Goal: Find specific page/section: Find specific page/section

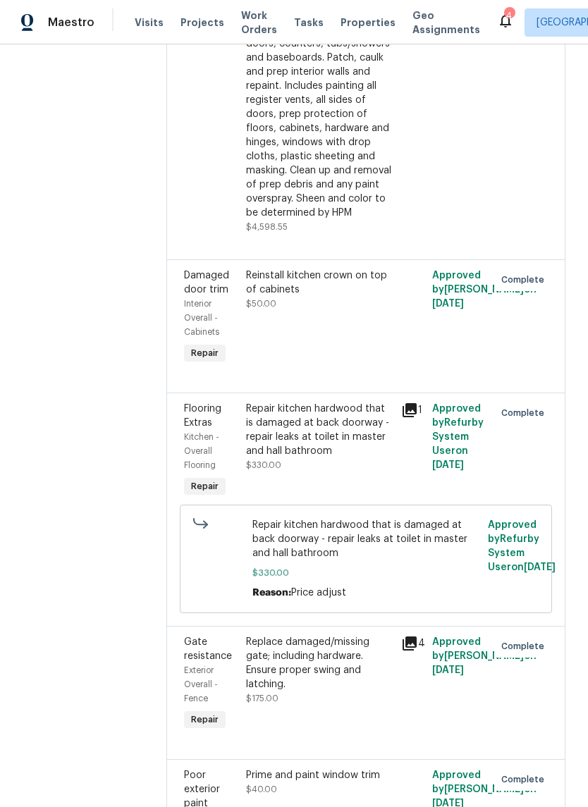
click at [342, 27] on span "Properties" at bounding box center [367, 23] width 55 height 14
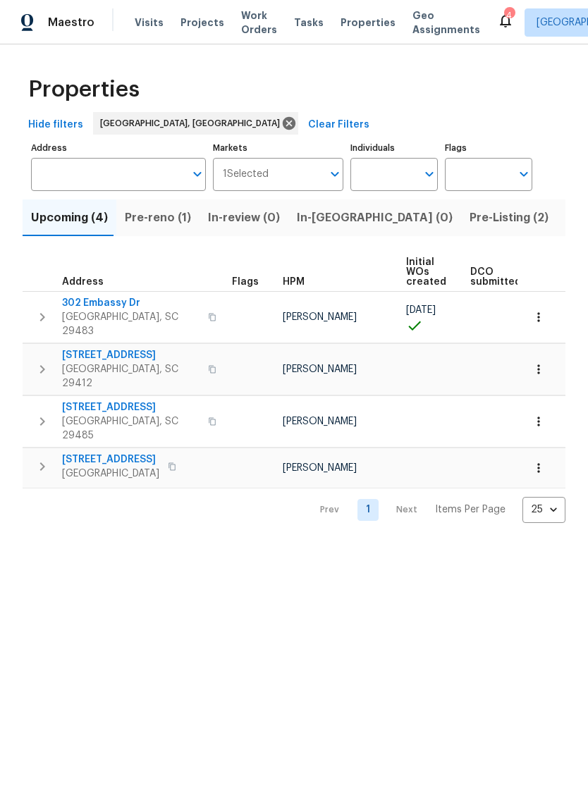
click at [161, 218] on span "Pre-reno (1)" at bounding box center [158, 218] width 66 height 20
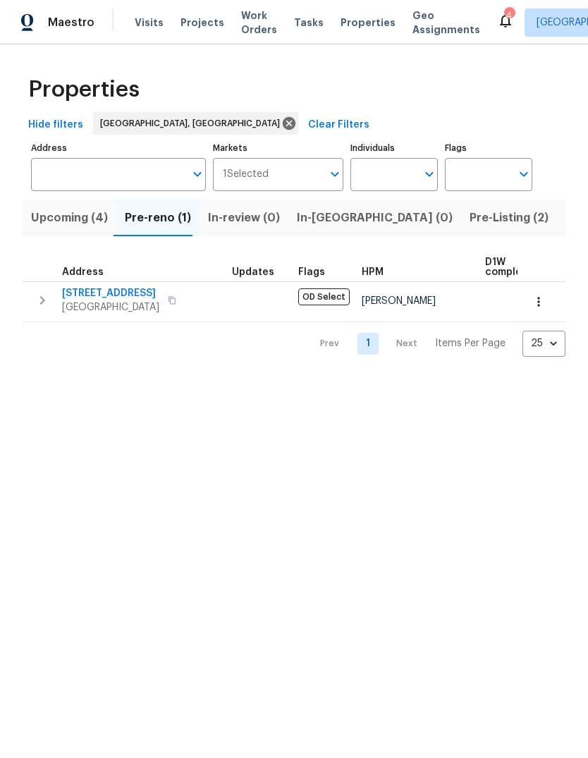
click at [71, 220] on span "Upcoming (4)" at bounding box center [69, 218] width 77 height 20
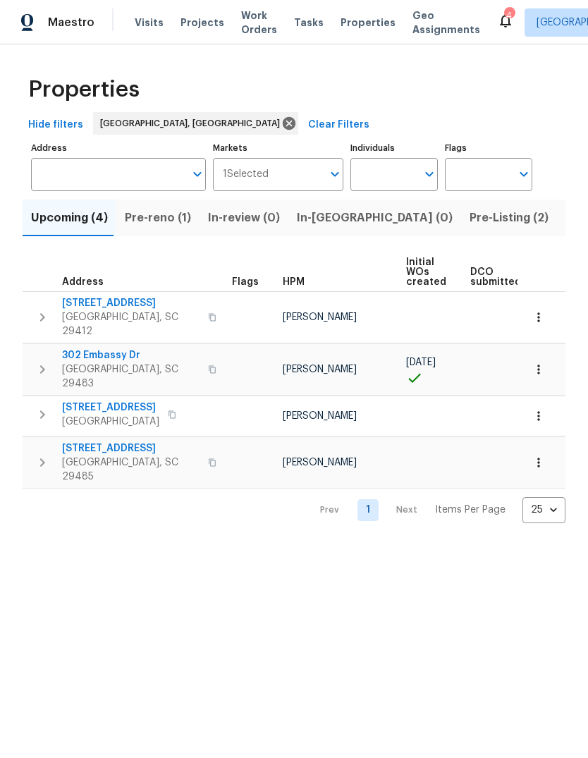
click at [171, 230] on button "Pre-reno (1)" at bounding box center [157, 217] width 83 height 37
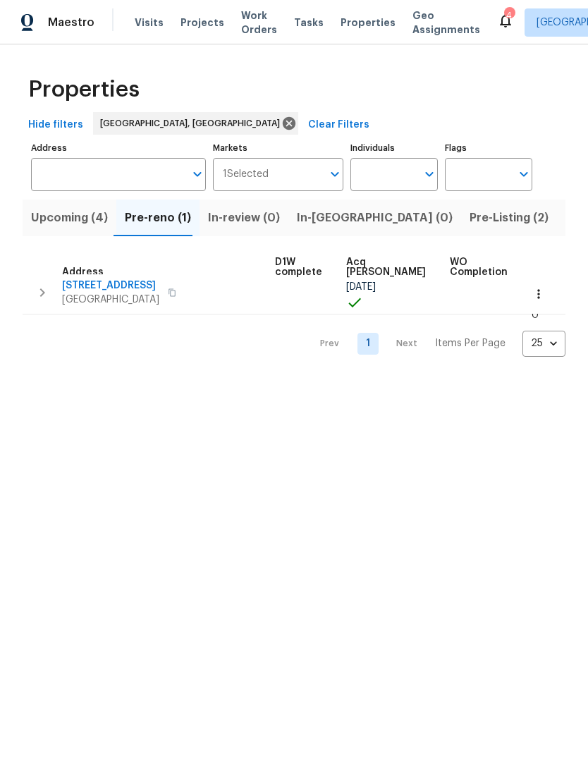
scroll to position [8, 209]
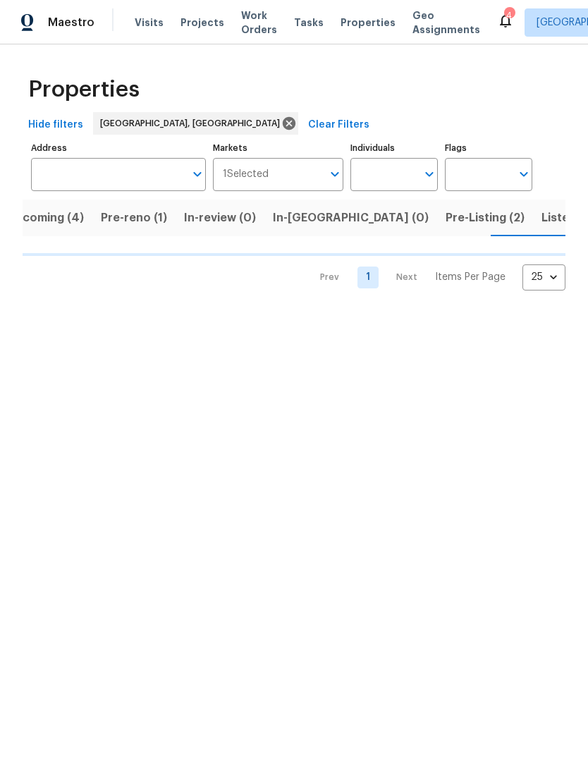
scroll to position [0, 24]
click at [541, 221] on span "Listed (6)" at bounding box center [568, 218] width 54 height 20
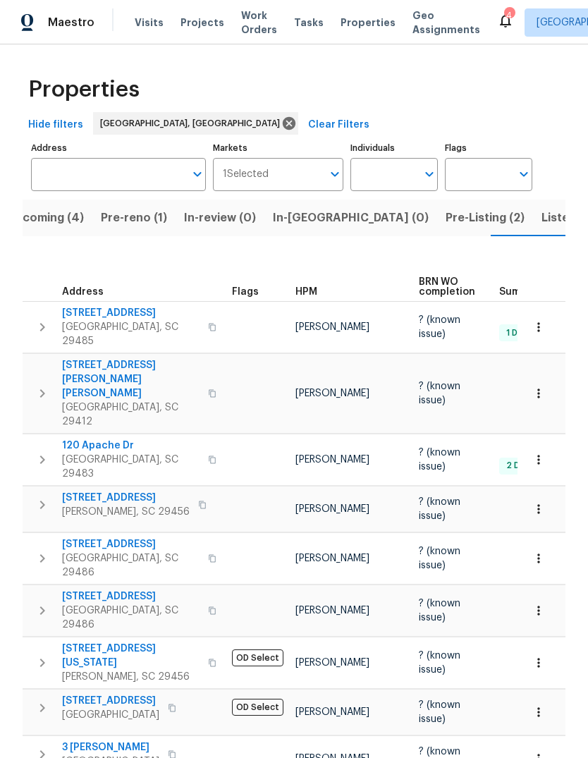
click at [56, 219] on span "Upcoming (4)" at bounding box center [45, 218] width 77 height 20
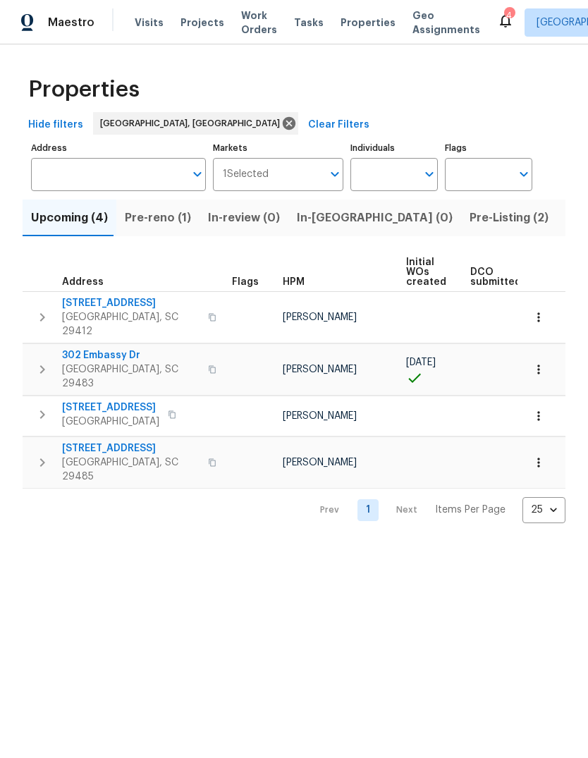
click at [180, 230] on button "Pre-reno (1)" at bounding box center [157, 217] width 83 height 37
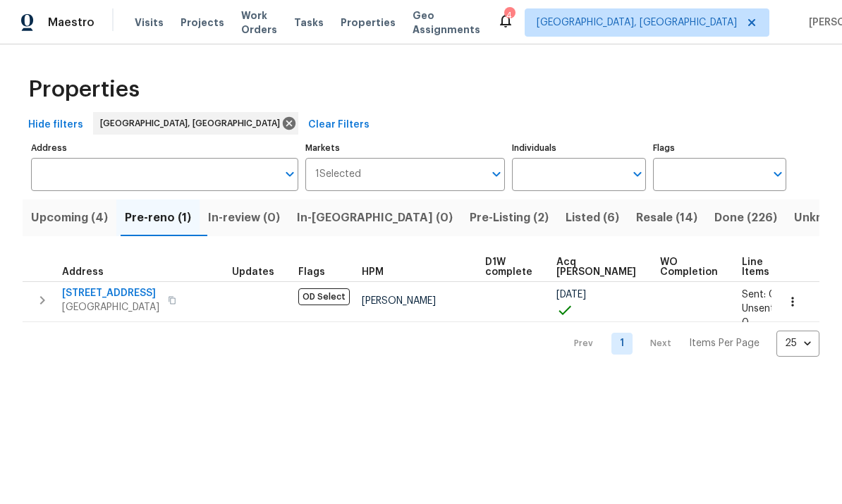
click at [366, 214] on span "In-[GEOGRAPHIC_DATA] (0)" at bounding box center [375, 218] width 156 height 20
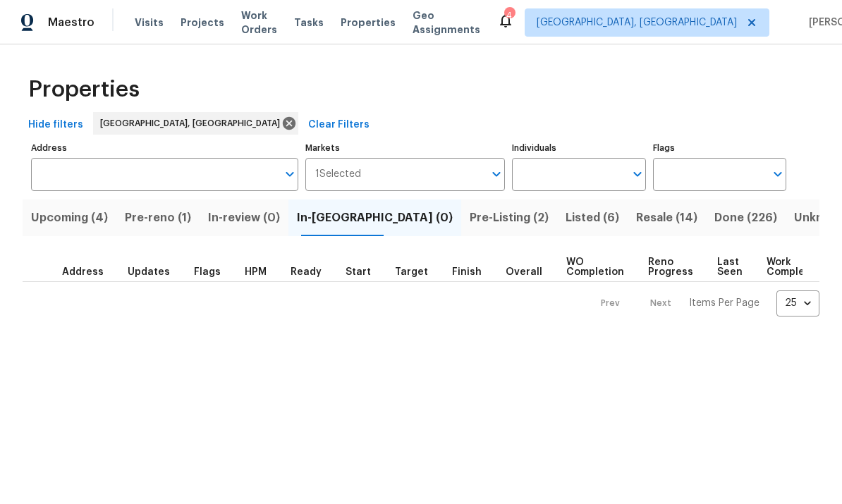
click at [587, 339] on html "Maestro Visits Projects Work Orders Tasks Properties Geo Assignments 4 [GEOGRAP…" at bounding box center [421, 169] width 842 height 339
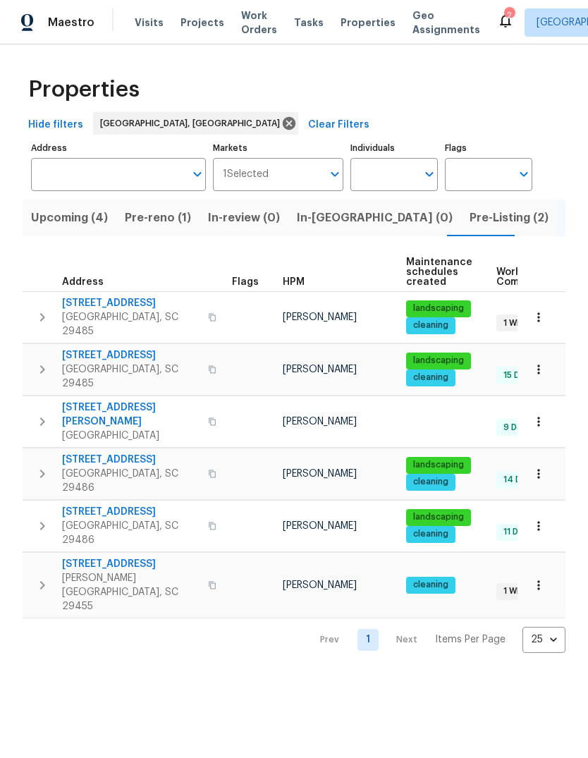
click at [154, 214] on span "Pre-reno (1)" at bounding box center [158, 218] width 66 height 20
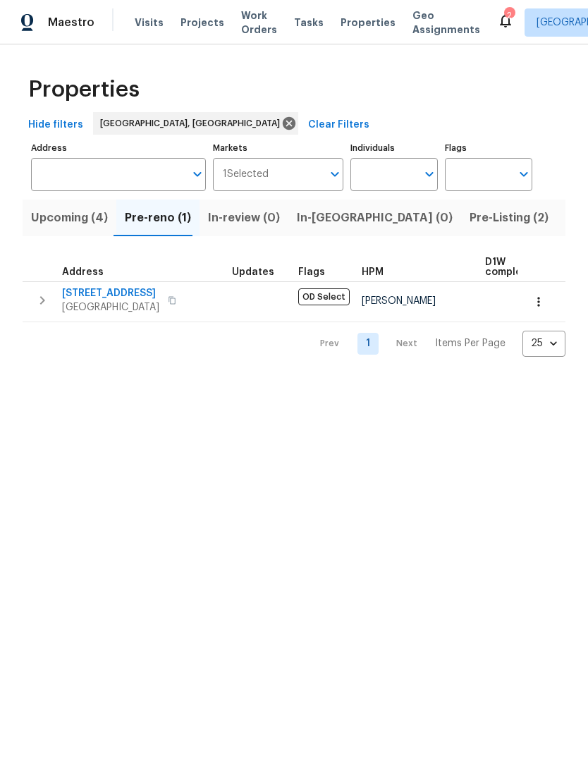
click at [52, 306] on button "button" at bounding box center [42, 300] width 28 height 28
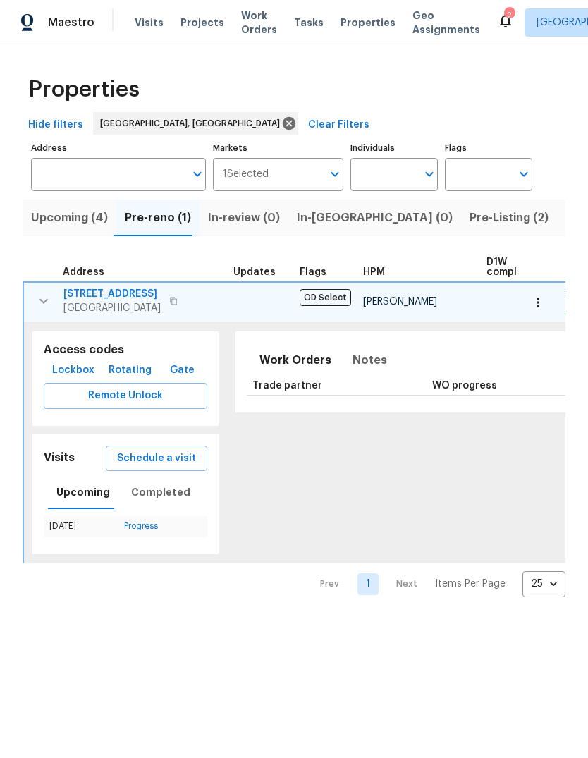
click at [72, 371] on span "Lockbox" at bounding box center [73, 371] width 42 height 18
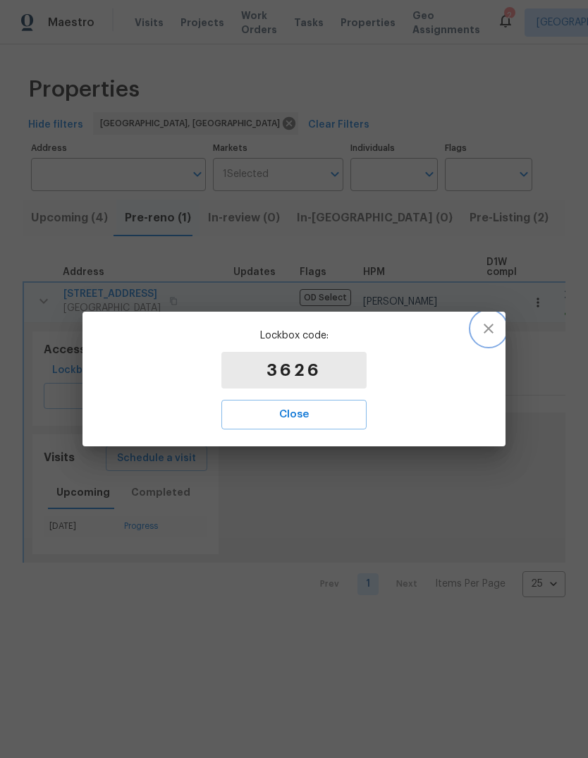
click at [496, 328] on icon "button" at bounding box center [488, 328] width 17 height 17
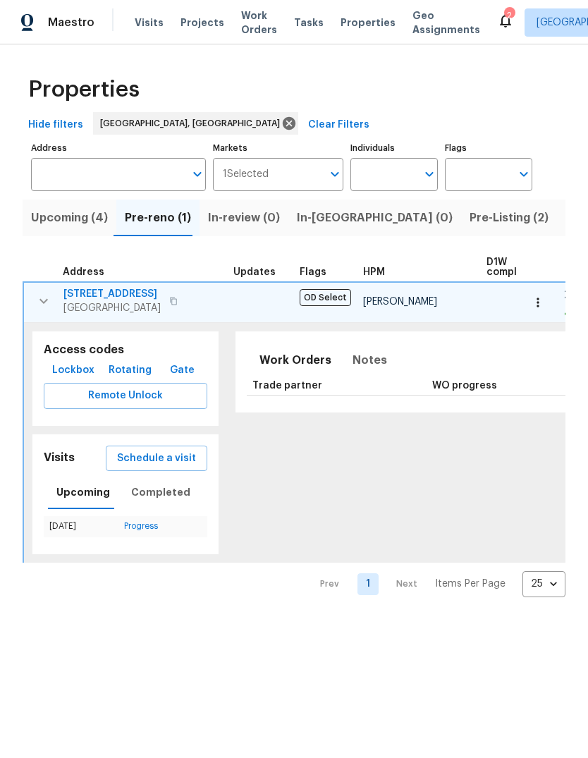
click at [49, 299] on icon "button" at bounding box center [43, 301] width 17 height 17
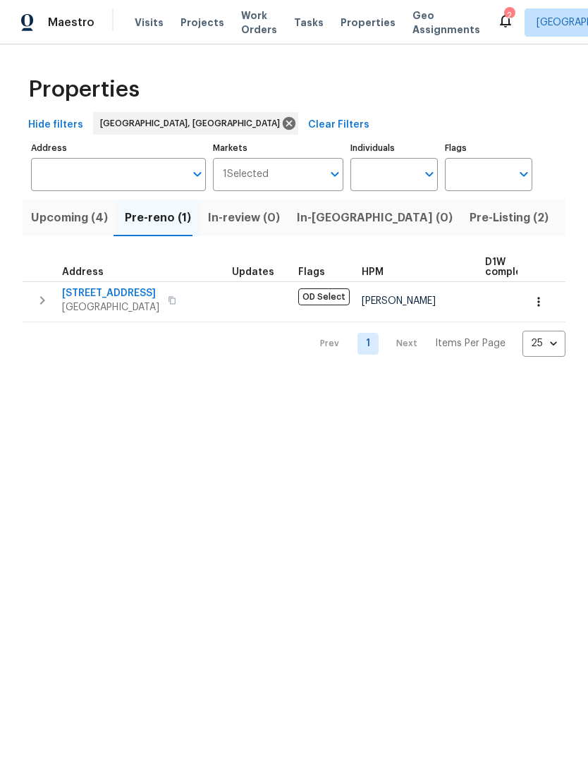
click at [541, 305] on icon "button" at bounding box center [539, 302] width 14 height 14
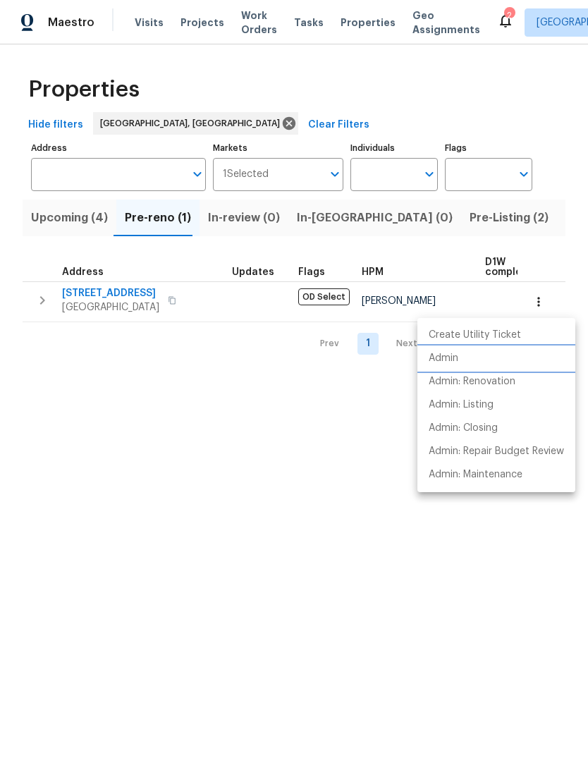
click at [458, 360] on p "Admin" at bounding box center [444, 358] width 30 height 15
